Goal: Task Accomplishment & Management: Use online tool/utility

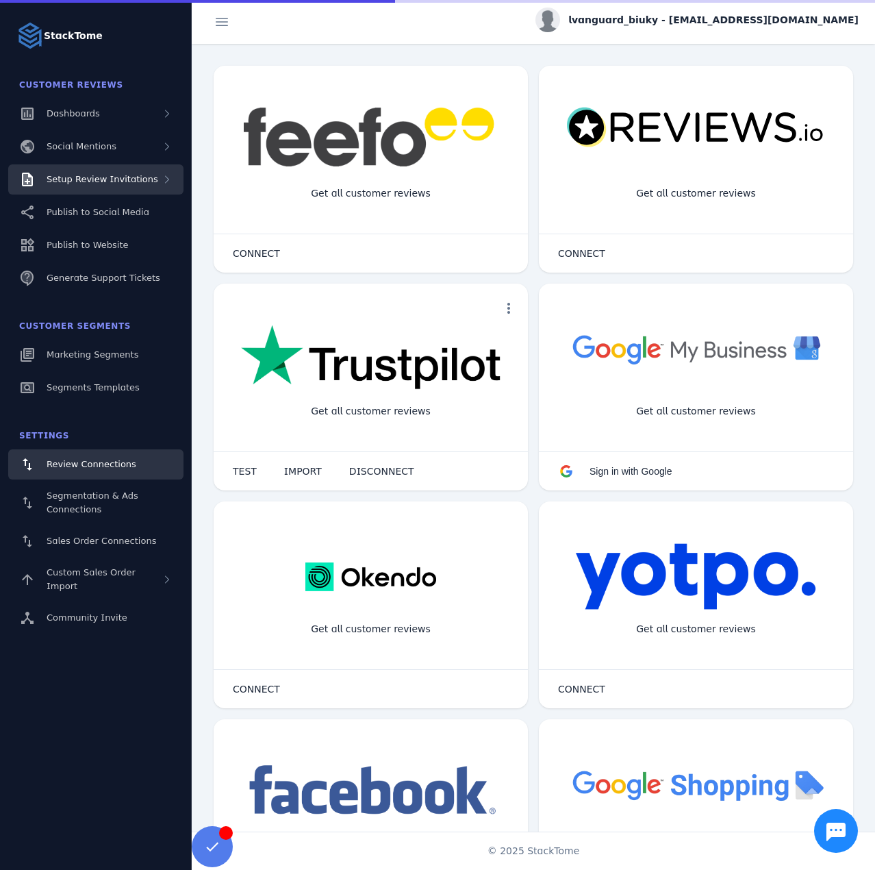
click at [131, 185] on div "Setup Review Invitations" at bounding box center [103, 180] width 112 height 14
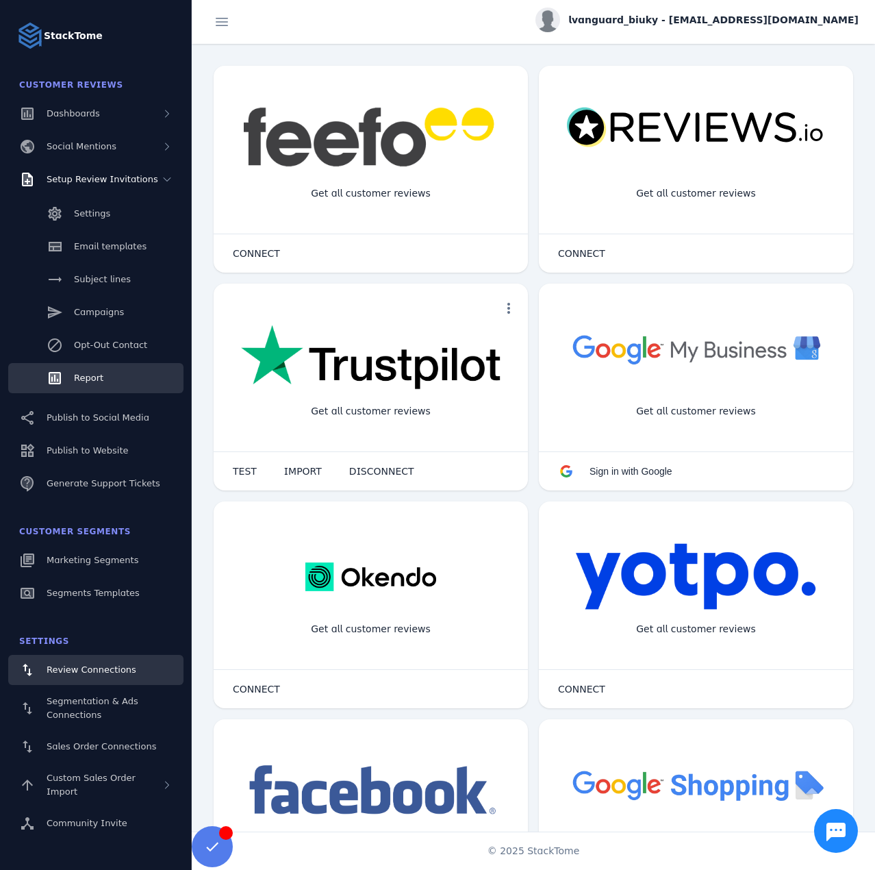
click at [84, 379] on span "Report" at bounding box center [88, 378] width 29 height 10
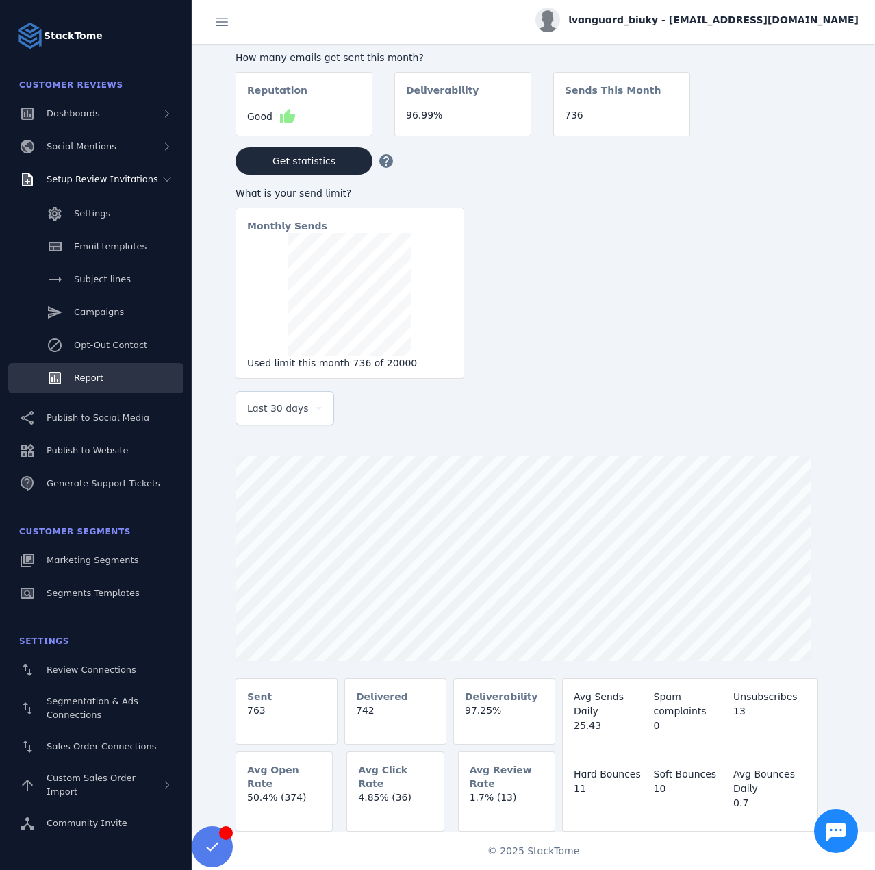
click at [288, 405] on span "Last 30 days" at bounding box center [278, 408] width 62 height 16
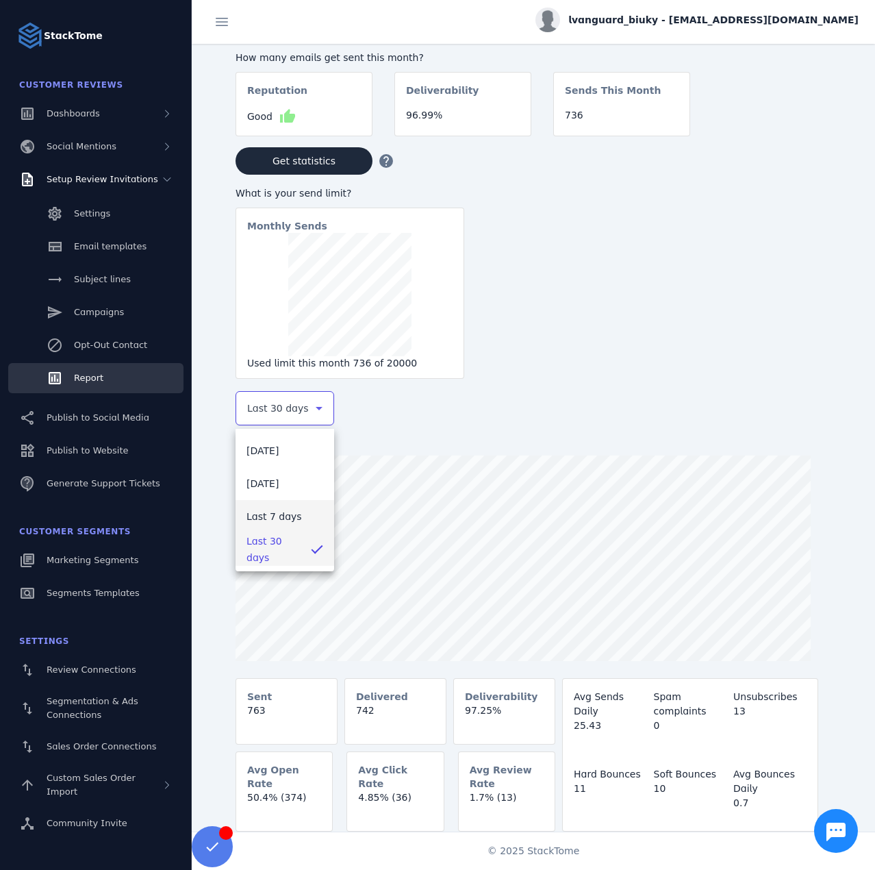
click at [285, 525] on mat-option "Last 7 days" at bounding box center [285, 516] width 99 height 33
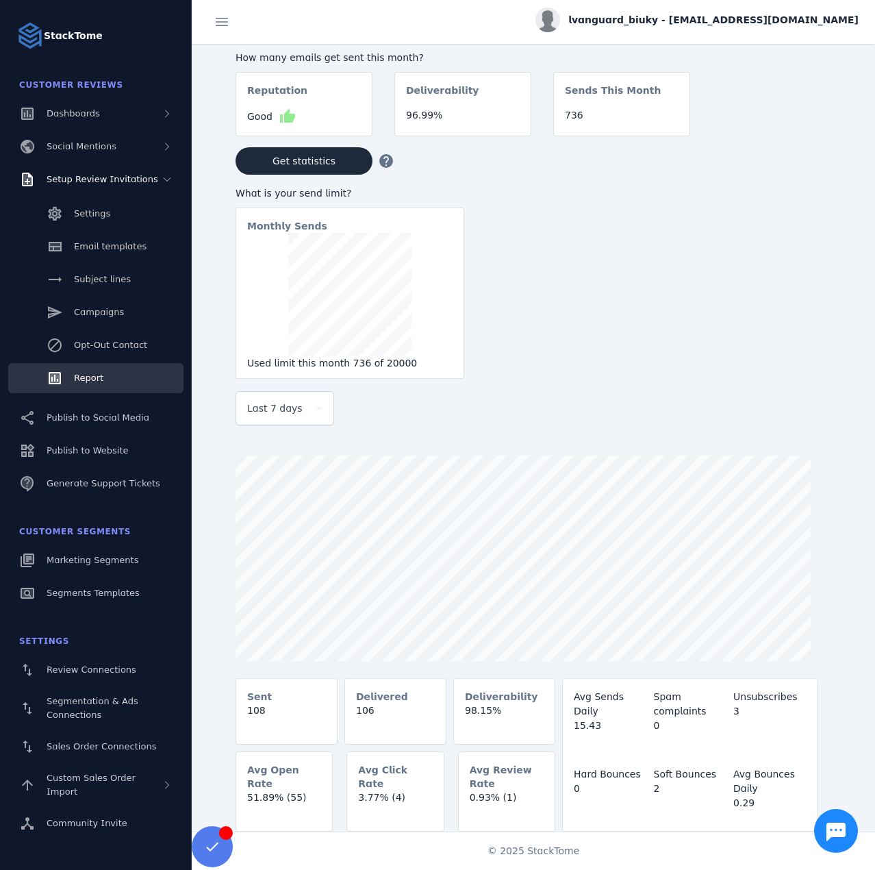
click at [788, 8] on div "lvanguard_biuky - [EMAIL_ADDRESS][DOMAIN_NAME]" at bounding box center [697, 20] width 323 height 25
click at [827, 136] on span "Sign out" at bounding box center [816, 132] width 40 height 16
